Goal: Task Accomplishment & Management: Manage account settings

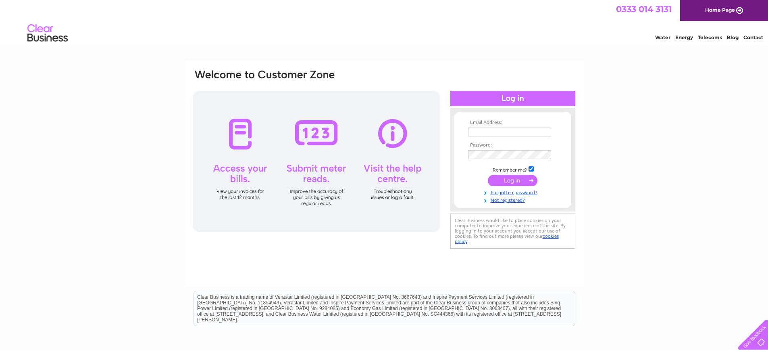
type input "arzo.am@gmail.com"
click at [501, 179] on input "submit" at bounding box center [513, 180] width 50 height 11
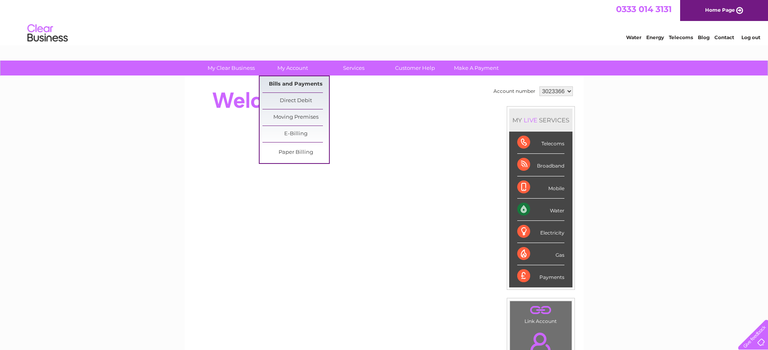
click at [292, 79] on link "Bills and Payments" at bounding box center [295, 84] width 67 height 16
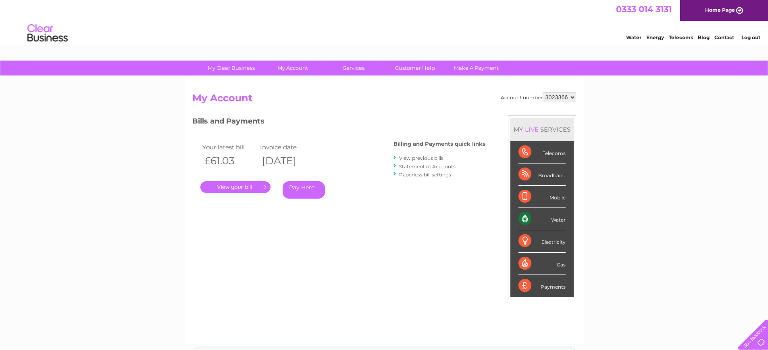
click at [218, 186] on link "." at bounding box center [235, 187] width 70 height 12
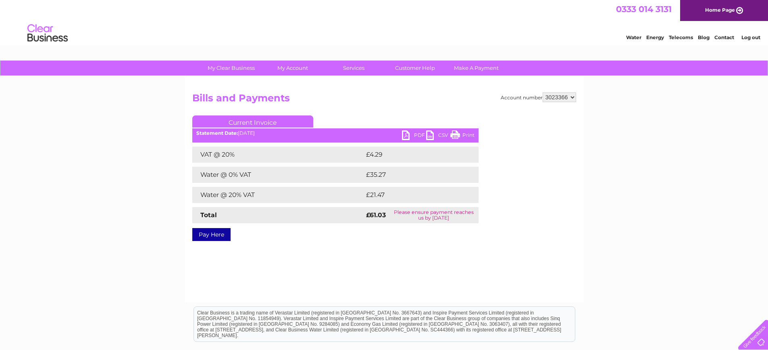
click at [406, 135] on link "PDF" at bounding box center [414, 136] width 24 height 12
click at [404, 131] on link "PDF" at bounding box center [414, 136] width 24 height 12
click at [416, 132] on link "PDF" at bounding box center [414, 136] width 24 height 12
click at [747, 35] on link "Log out" at bounding box center [750, 37] width 19 height 6
